Goal: Information Seeking & Learning: Learn about a topic

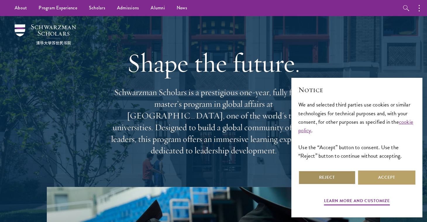
click at [329, 178] on button "Reject" at bounding box center [326, 177] width 57 height 14
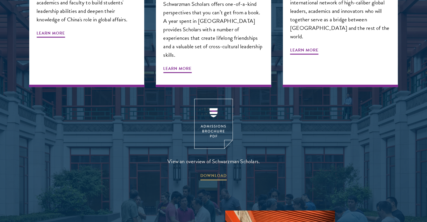
scroll to position [760, 0]
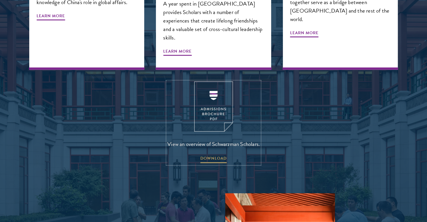
click at [211, 101] on img at bounding box center [213, 107] width 39 height 50
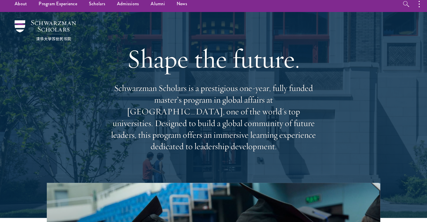
scroll to position [0, 0]
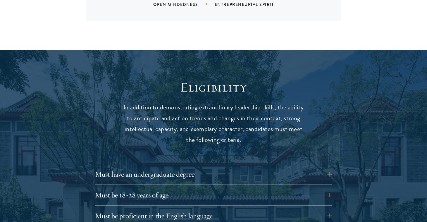
scroll to position [760, 0]
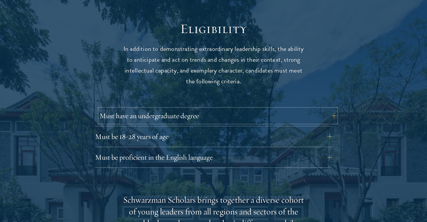
click at [192, 109] on button "Must have an undergraduate degree" at bounding box center [217, 116] width 237 height 14
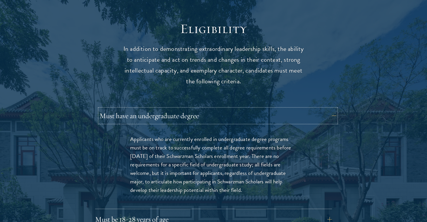
click at [192, 109] on button "Must have an undergraduate degree" at bounding box center [217, 116] width 237 height 14
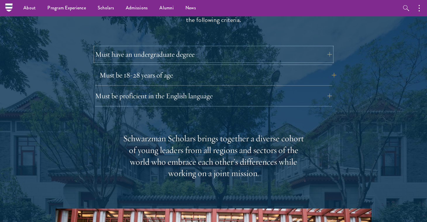
scroll to position [790, 0]
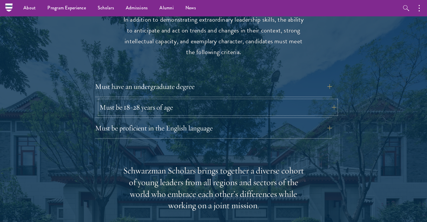
click at [178, 100] on button "Must be 18-28 years of age" at bounding box center [217, 107] width 237 height 14
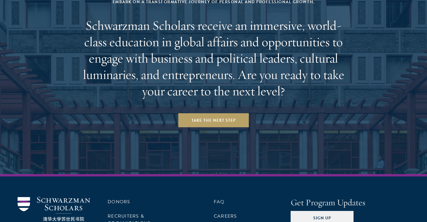
scroll to position [2446, 0]
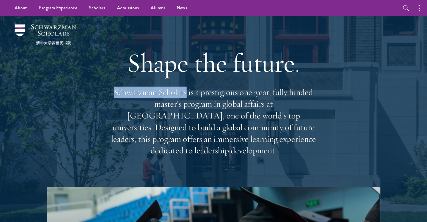
drag, startPoint x: 113, startPoint y: 97, endPoint x: 187, endPoint y: 97, distance: 74.3
click at [187, 97] on p "Schwarzman Scholars is a prestigious one-year, fully funded master’s program in…" at bounding box center [213, 122] width 211 height 70
copy p "Schwarzman Scholars"
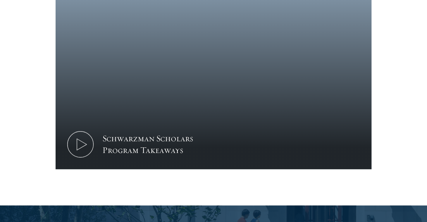
scroll to position [702, 0]
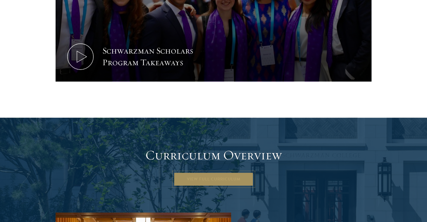
click at [213, 172] on link "View Full Curriculum" at bounding box center [214, 179] width 80 height 14
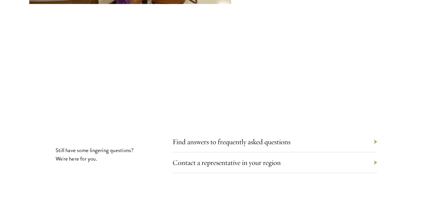
scroll to position [3188, 0]
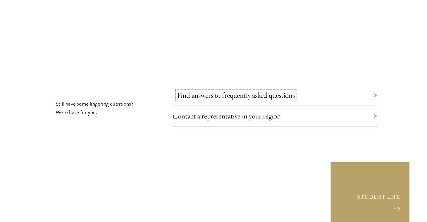
click at [280, 91] on link "Find answers to frequently asked questions" at bounding box center [236, 95] width 118 height 9
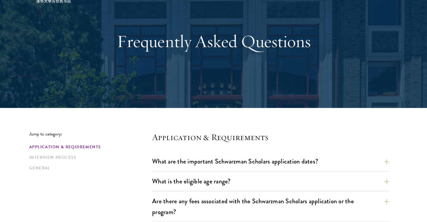
scroll to position [117, 0]
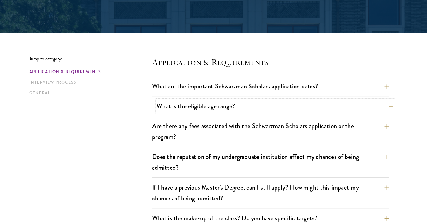
click at [192, 106] on button "What is the eligible age range?" at bounding box center [274, 105] width 237 height 13
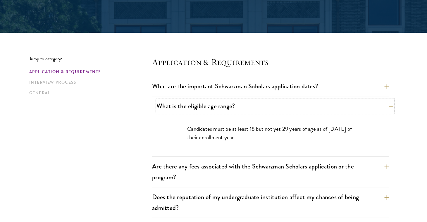
click at [192, 106] on button "What is the eligible age range?" at bounding box center [274, 105] width 237 height 13
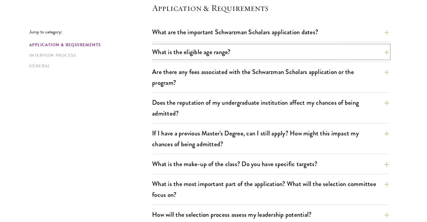
scroll to position [175, 0]
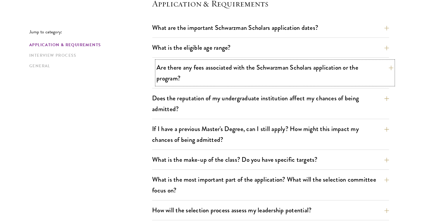
click at [175, 82] on button "Are there any fees associated with the Schwarzman Scholars application or the p…" at bounding box center [274, 73] width 237 height 24
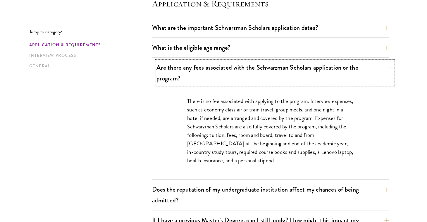
click at [175, 81] on button "Are there any fees associated with the Schwarzman Scholars application or the p…" at bounding box center [274, 73] width 237 height 24
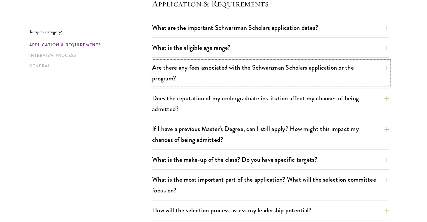
scroll to position [234, 0]
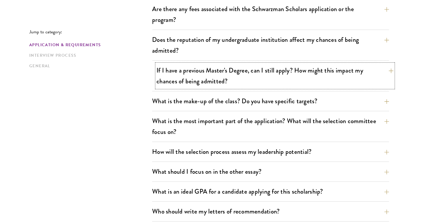
click at [286, 74] on button "If I have a previous Master's Degree, can I still apply? How might this impact …" at bounding box center [274, 76] width 237 height 24
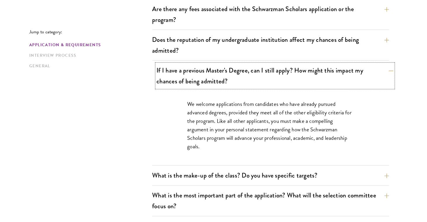
click at [285, 75] on button "If I have a previous Master's Degree, can I still apply? How might this impact …" at bounding box center [274, 76] width 237 height 24
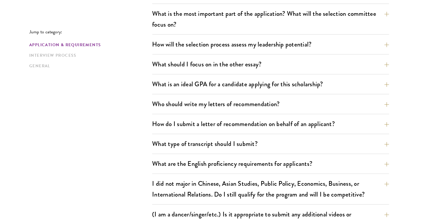
scroll to position [351, 0]
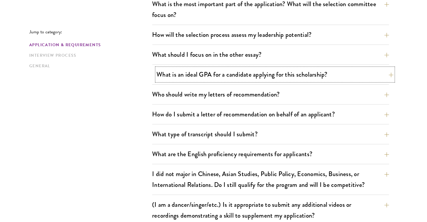
click at [206, 76] on button "What is an ideal GPA for a candidate applying for this scholarship?" at bounding box center [274, 74] width 237 height 13
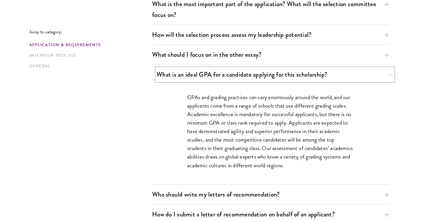
click at [206, 76] on button "What is an ideal GPA for a candidate applying for this scholarship?" at bounding box center [274, 74] width 237 height 13
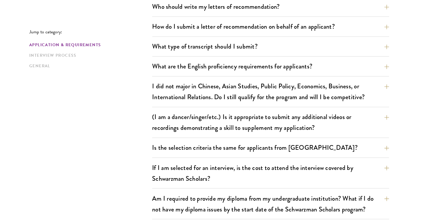
scroll to position [468, 0]
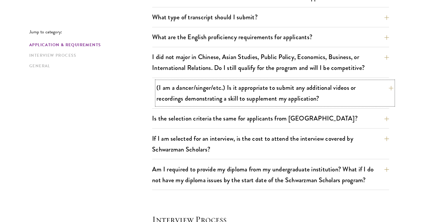
click at [225, 89] on button "(I am a dancer/singer/etc.) Is it appropriate to submit any additional videos o…" at bounding box center [274, 93] width 237 height 24
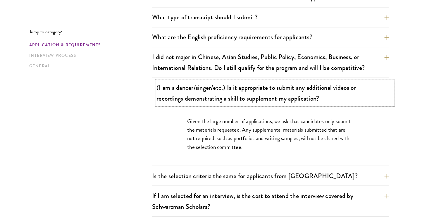
click at [225, 89] on button "(I am a dancer/singer/etc.) Is it appropriate to submit any additional videos o…" at bounding box center [274, 93] width 237 height 24
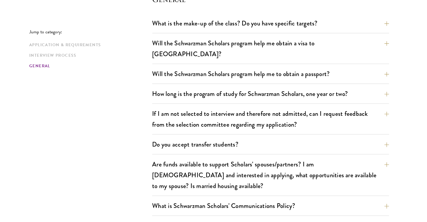
scroll to position [877, 0]
